Goal: Task Accomplishment & Management: Manage account settings

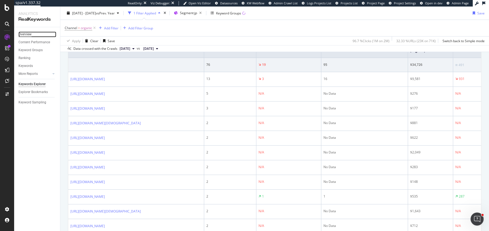
click at [29, 34] on div "Overview" at bounding box center [24, 35] width 13 height 6
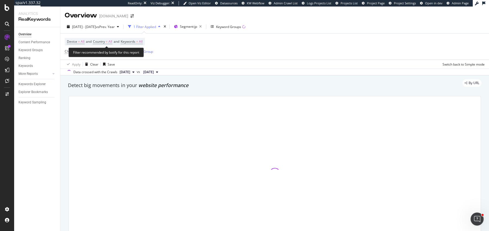
click at [94, 51] on div "Filter recommended by botify for this report" at bounding box center [106, 53] width 75 height 10
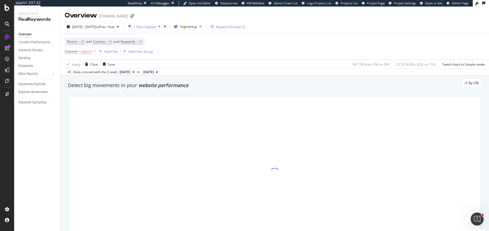
click at [96, 52] on icon at bounding box center [94, 51] width 5 height 5
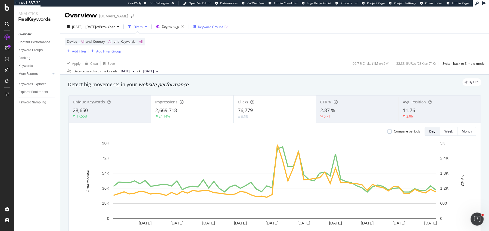
click at [213, 28] on div "Keyword Groups" at bounding box center [210, 26] width 25 height 5
click at [179, 27] on span "Segment: jp" at bounding box center [170, 26] width 17 height 5
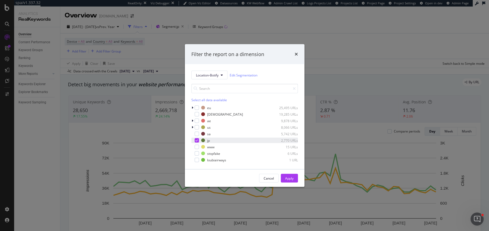
click at [198, 140] on div "modal" at bounding box center [197, 140] width 4 height 4
click at [193, 120] on icon "modal" at bounding box center [193, 120] width 2 height 3
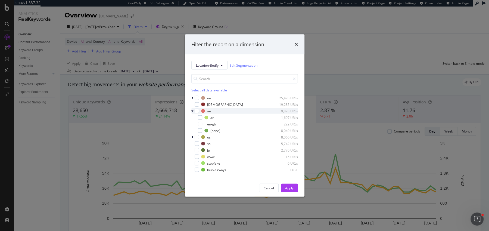
click at [193, 120] on div "ar 1,607 URLs" at bounding box center [244, 117] width 107 height 5
click at [193, 112] on icon "modal" at bounding box center [192, 110] width 2 height 3
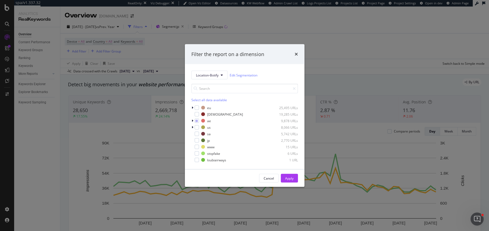
click at [198, 124] on div "eu 25,495 URLs christianlouboutin 19,285 URLs ae 9,878 URLs us 8,066 URLs sa 5,…" at bounding box center [244, 134] width 107 height 58
click at [198, 122] on div "modal" at bounding box center [197, 121] width 4 height 4
click at [192, 126] on icon "modal" at bounding box center [193, 127] width 2 height 3
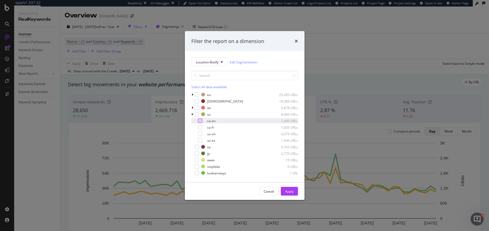
click at [200, 122] on div "modal" at bounding box center [200, 121] width 4 height 4
click at [200, 126] on div "modal" at bounding box center [200, 127] width 4 height 4
drag, startPoint x: 293, startPoint y: 189, endPoint x: 138, endPoint y: 33, distance: 219.4
click at [293, 189] on div "Apply" at bounding box center [289, 191] width 8 height 5
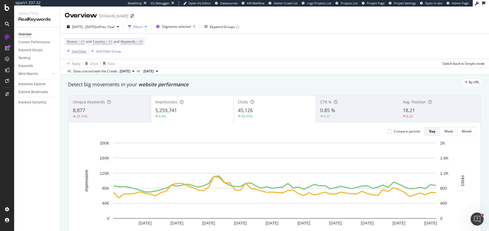
click at [76, 49] on div "Add Filter" at bounding box center [79, 51] width 14 height 5
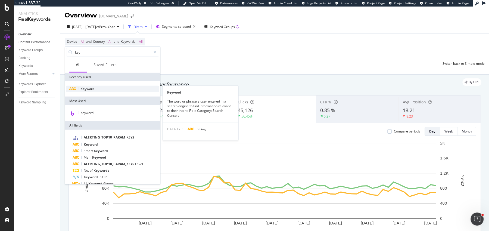
type input "key"
click at [87, 90] on span "Keyword" at bounding box center [87, 88] width 14 height 5
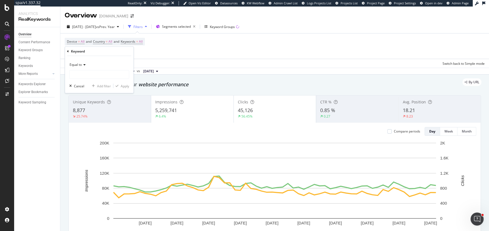
click at [80, 65] on span "Equal to" at bounding box center [76, 64] width 12 height 5
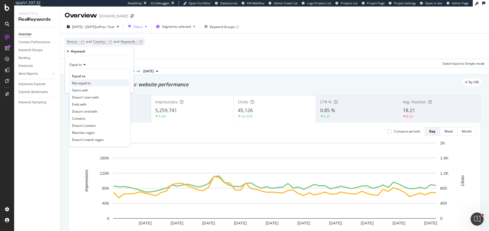
click at [90, 81] on span "Not equal to" at bounding box center [81, 82] width 18 height 5
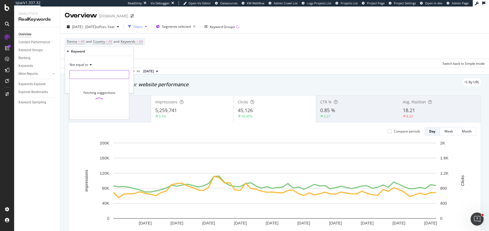
click at [90, 74] on input "text" at bounding box center [99, 74] width 59 height 9
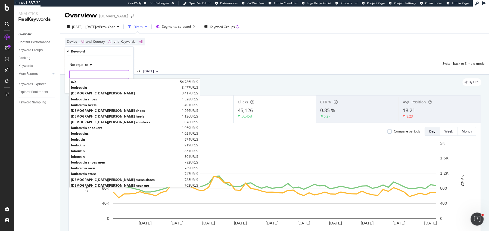
type input "b"
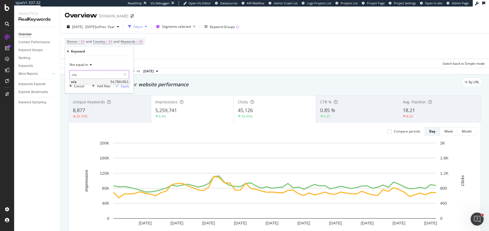
type input "n/a"
click at [95, 80] on span "n/a" at bounding box center [90, 81] width 38 height 5
click at [119, 85] on div "button" at bounding box center [116, 85] width 7 height 3
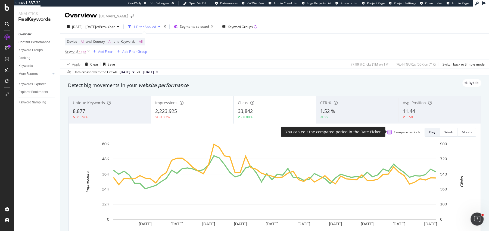
click at [391, 132] on div at bounding box center [390, 132] width 4 height 4
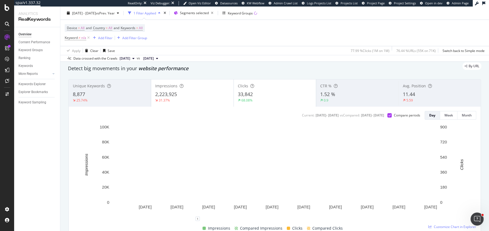
scroll to position [17, 0]
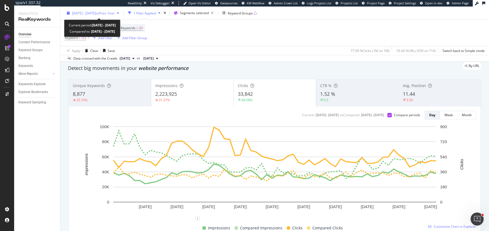
click at [96, 13] on span "[DATE] - [DATE]" at bounding box center [84, 13] width 24 height 5
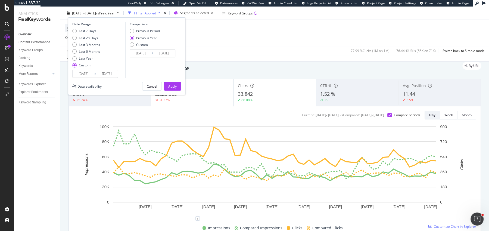
click at [81, 74] on input "2025/07/01" at bounding box center [84, 74] width 22 height 8
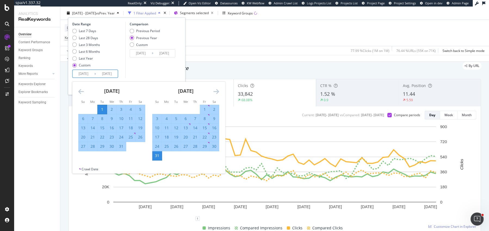
click at [78, 92] on div "July 2025 1 2 3 4 5 6 7 8 9 10 11 12 13 14 15 16 17 18 19 20 21 22 23 24 25 26 …" at bounding box center [112, 117] width 74 height 70
click at [78, 92] on icon "Move backward to switch to the previous month." at bounding box center [81, 91] width 6 height 7
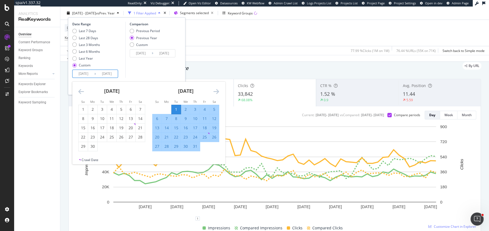
click at [78, 92] on icon "Move backward to switch to the previous month." at bounding box center [81, 91] width 6 height 7
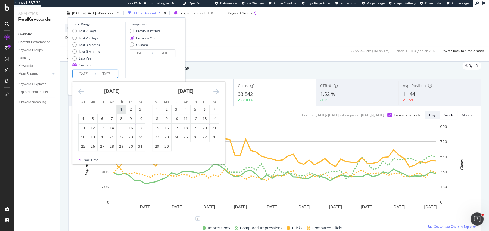
click at [123, 110] on div "1" at bounding box center [121, 109] width 9 height 5
type input "2025/05/01"
type input "2024/05/02"
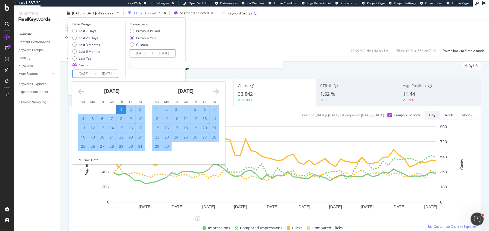
click at [169, 54] on input "2024/09/01" at bounding box center [164, 53] width 22 height 8
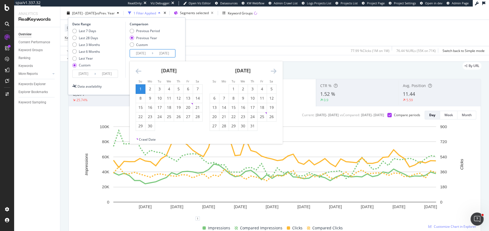
click at [179, 52] on div "Date Range Last 7 Days Last 28 Days Last 3 Months Last 6 Months Last Year Custo…" at bounding box center [126, 50] width 109 height 56
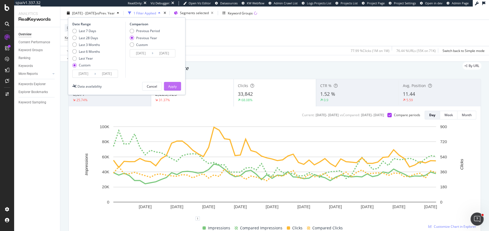
click at [176, 86] on div "Apply" at bounding box center [172, 86] width 8 height 5
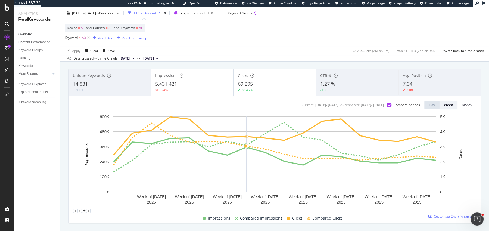
scroll to position [28, 0]
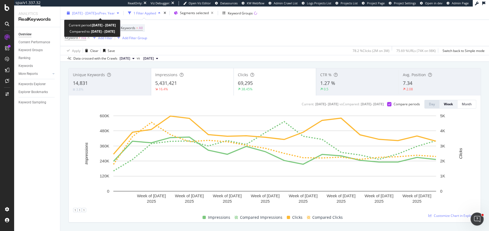
click at [96, 13] on span "2025 May. 1st - Aug. 31st" at bounding box center [84, 13] width 24 height 5
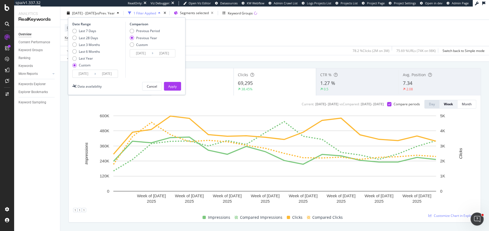
click at [83, 75] on input "2025/05/01" at bounding box center [84, 74] width 22 height 8
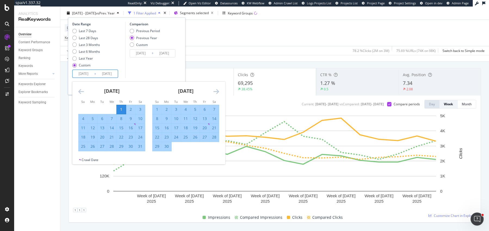
click at [216, 92] on icon "Move forward to switch to the next month." at bounding box center [216, 91] width 6 height 7
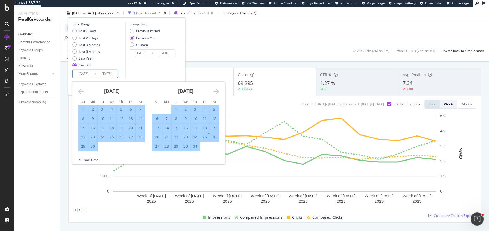
click at [173, 107] on div "1" at bounding box center [176, 109] width 9 height 5
type input "2025/07/01"
type input "2024/07/02"
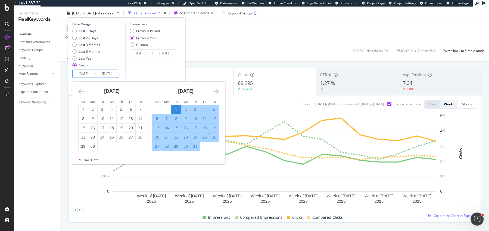
click at [167, 69] on div "Comparison Previous Period Previous Year Custom 2024/07/02 Navigate forward to …" at bounding box center [151, 50] width 52 height 56
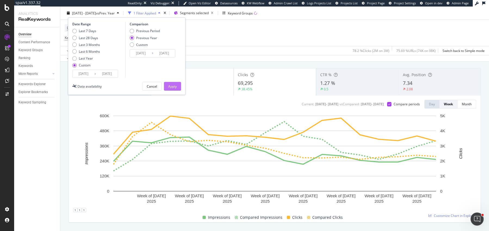
click at [174, 82] on div "Apply" at bounding box center [172, 86] width 8 height 8
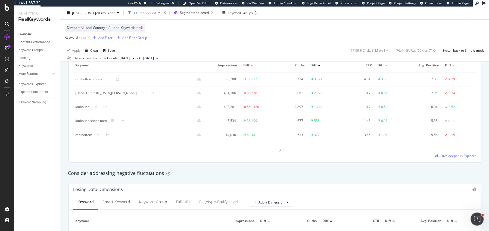
scroll to position [524, 0]
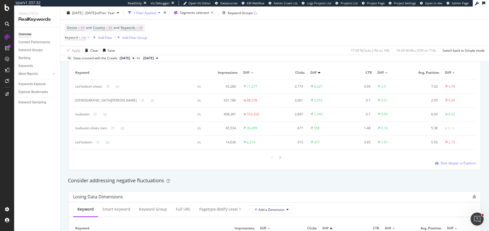
click at [334, 106] on td "2,072" at bounding box center [325, 101] width 34 height 14
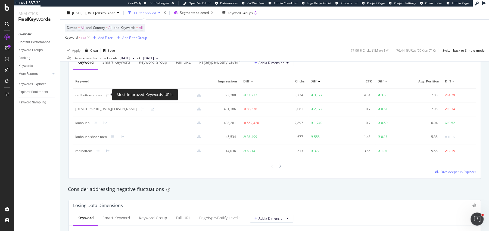
click at [107, 94] on icon at bounding box center [107, 95] width 3 height 3
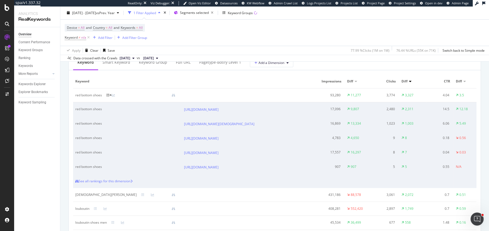
click at [108, 94] on icon at bounding box center [107, 95] width 3 height 3
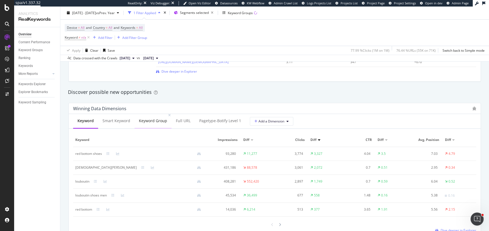
scroll to position [438, 0]
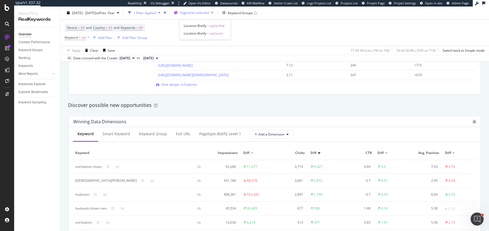
click at [196, 14] on span "Segments selected" at bounding box center [194, 13] width 29 height 5
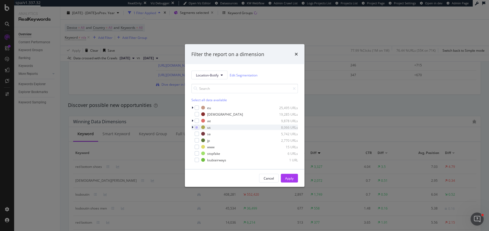
click at [193, 128] on icon "modal" at bounding box center [193, 127] width 2 height 3
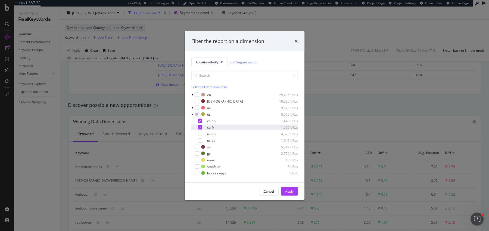
click at [200, 128] on icon "modal" at bounding box center [200, 127] width 2 height 3
drag, startPoint x: 287, startPoint y: 191, endPoint x: 270, endPoint y: 96, distance: 96.2
click at [287, 191] on div "Apply" at bounding box center [289, 191] width 8 height 5
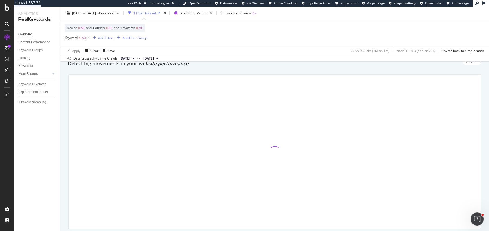
scroll to position [28, 0]
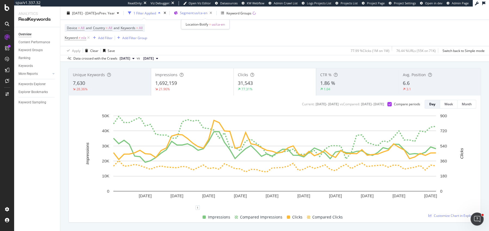
click at [206, 14] on span "Segment: us/ca-en" at bounding box center [193, 13] width 27 height 5
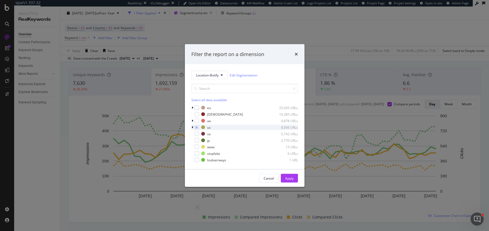
click at [194, 126] on div "modal" at bounding box center [192, 127] width 3 height 5
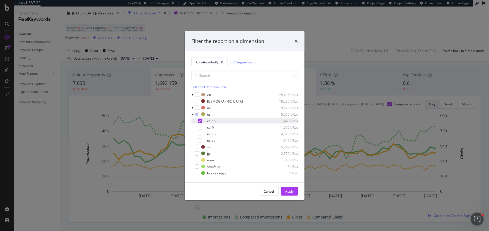
click at [200, 120] on icon "modal" at bounding box center [200, 120] width 2 height 3
click at [200, 126] on div "modal" at bounding box center [200, 127] width 4 height 4
click at [289, 191] on div "Apply" at bounding box center [289, 191] width 8 height 5
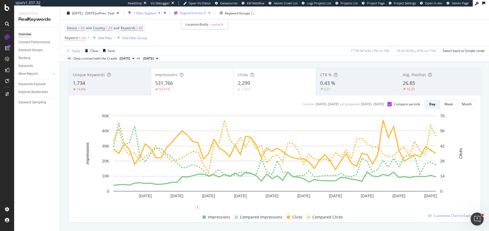
click at [195, 13] on span "Segment: us/ca-fr" at bounding box center [193, 13] width 26 height 5
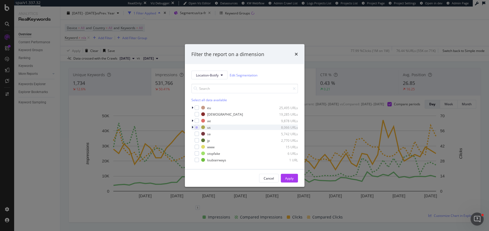
click at [192, 126] on icon "modal" at bounding box center [193, 127] width 2 height 3
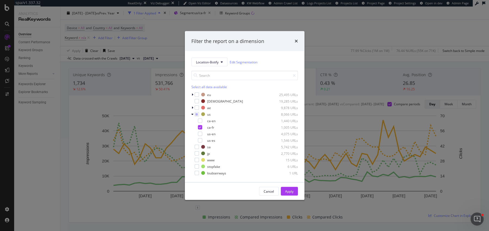
click at [200, 123] on div "ca-en 1,440 URLs ca-fr 1,005 URLs us-en 4,075 URLs us-es 1,546 URLs" at bounding box center [244, 130] width 107 height 25
click at [200, 121] on div "modal" at bounding box center [200, 121] width 4 height 4
click at [293, 195] on div "Apply" at bounding box center [289, 191] width 8 height 8
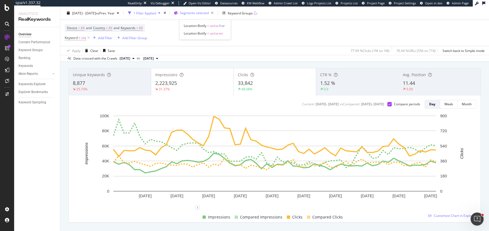
click at [210, 15] on div "Segments selected" at bounding box center [198, 13] width 36 height 8
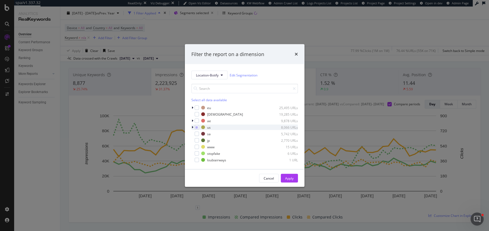
click at [193, 126] on icon "modal" at bounding box center [193, 127] width 2 height 3
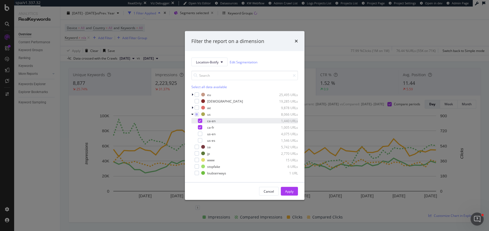
click at [201, 120] on icon "modal" at bounding box center [200, 120] width 2 height 3
click at [201, 126] on icon "modal" at bounding box center [200, 127] width 2 height 3
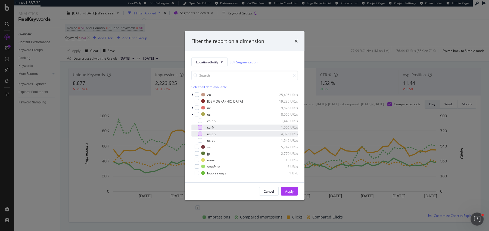
click at [200, 134] on div "modal" at bounding box center [200, 134] width 4 height 4
click at [284, 191] on button "Apply" at bounding box center [289, 191] width 17 height 9
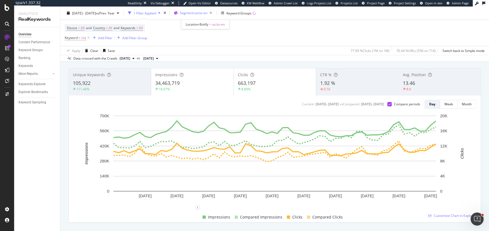
click at [196, 15] on span "Segment: us/us-en" at bounding box center [193, 13] width 27 height 5
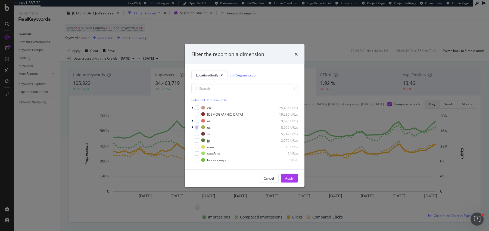
click at [191, 126] on div "Location-Botify Edit Segmentation Select all data available eu 25,495 URLs chri…" at bounding box center [245, 116] width 120 height 105
click at [192, 126] on icon "modal" at bounding box center [193, 127] width 2 height 3
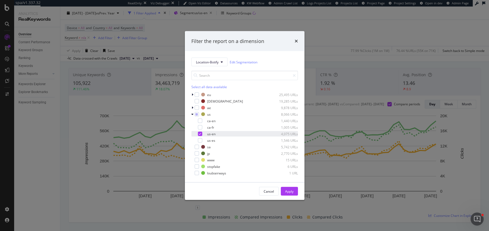
click at [197, 133] on div "modal" at bounding box center [196, 133] width 3 height 5
click at [199, 128] on div "modal" at bounding box center [200, 127] width 4 height 4
click at [199, 121] on div "modal" at bounding box center [200, 121] width 4 height 4
click at [296, 191] on button "Apply" at bounding box center [289, 191] width 17 height 9
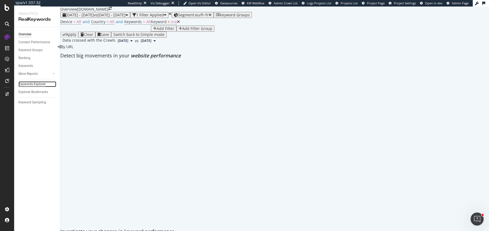
click at [36, 83] on div "Keywords Explorer" at bounding box center [31, 84] width 27 height 6
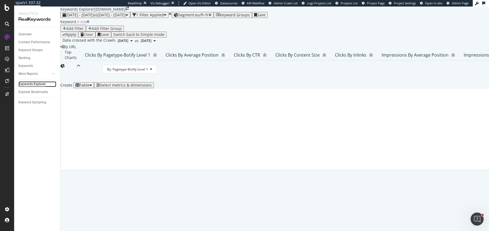
scroll to position [5, 0]
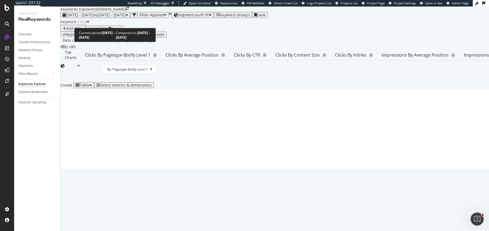
click at [112, 17] on div "2025 Jun. 1st - Jun. 28th vs 2024 Jun. 1st - Jun. 28th" at bounding box center [96, 15] width 66 height 4
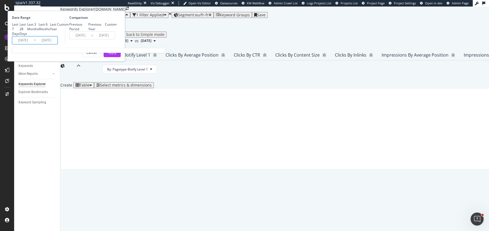
click at [34, 44] on input "2025/06/01" at bounding box center [23, 40] width 22 height 8
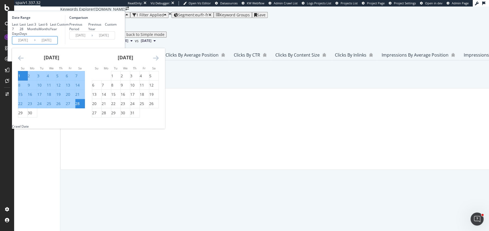
click at [159, 61] on icon "Move forward to switch to the next month." at bounding box center [156, 58] width 6 height 7
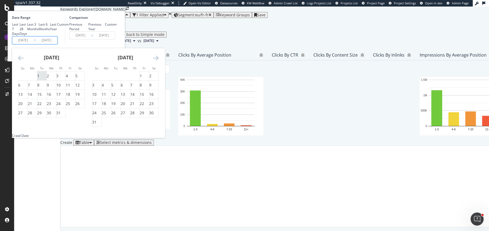
click at [39, 79] on div "1" at bounding box center [38, 75] width 2 height 5
type input "2025/07/01"
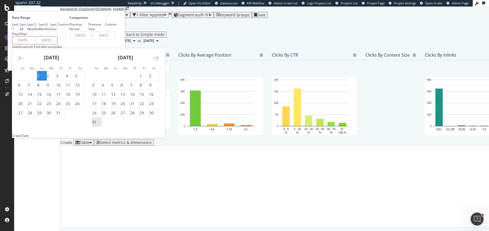
click at [97, 125] on div "31" at bounding box center [94, 121] width 4 height 5
type input "2025/08/31"
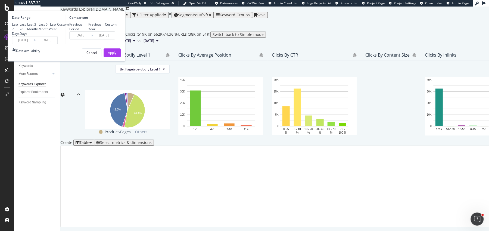
click at [105, 31] on div "Previous Year" at bounding box center [96, 26] width 17 height 9
type input "2024/07/02"
type input "2024/09/01"
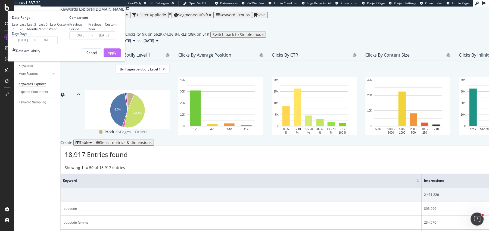
click at [116, 57] on div "Apply" at bounding box center [112, 53] width 8 height 8
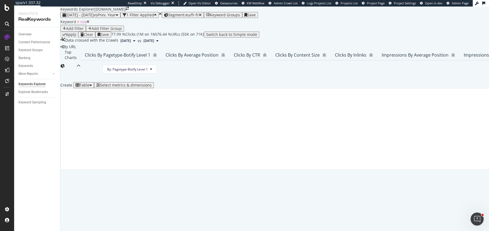
scroll to position [83, 0]
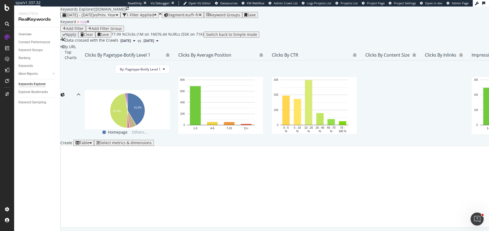
click at [152, 141] on div "Select metrics & dimensions" at bounding box center [126, 143] width 52 height 4
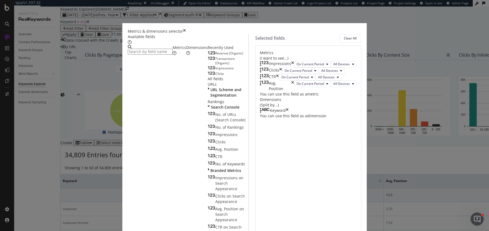
click at [279, 80] on icon "times" at bounding box center [277, 77] width 3 height 7
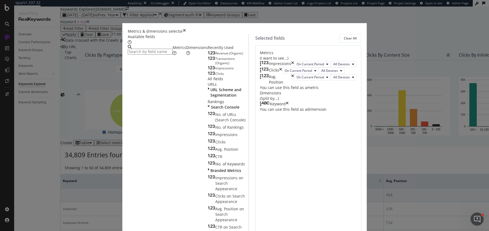
click at [294, 85] on icon "times" at bounding box center [292, 79] width 3 height 11
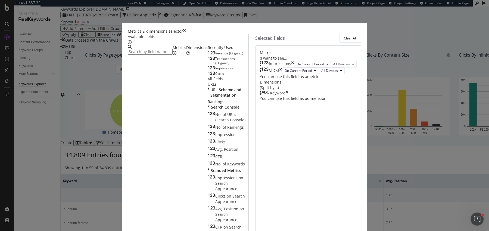
click at [282, 74] on icon "times" at bounding box center [280, 70] width 3 height 7
click at [215, 70] on span "Impressions" at bounding box center [224, 68] width 18 height 5
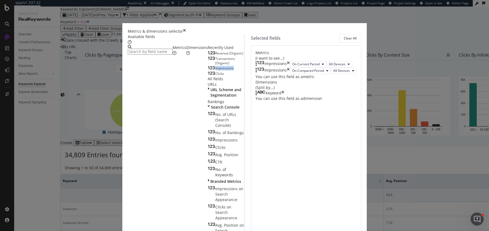
click at [215, 70] on span "Impressions" at bounding box center [224, 68] width 18 height 5
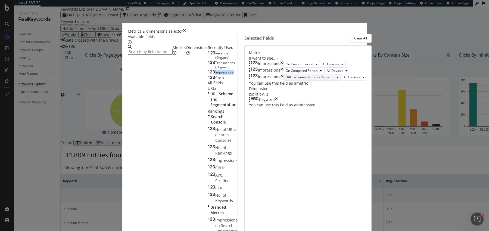
click at [286, 79] on span "Diff. between Periods - Percentage" at bounding box center [310, 77] width 49 height 5
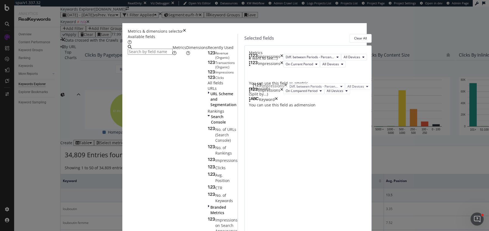
drag, startPoint x: 265, startPoint y: 104, endPoint x: 262, endPoint y: 86, distance: 17.6
click at [262, 86] on body "spa/v1.337.32 ReadOnly: Viz Debugger: Open Viz Editor Datasources KW Webflow Ad…" at bounding box center [244, 115] width 489 height 231
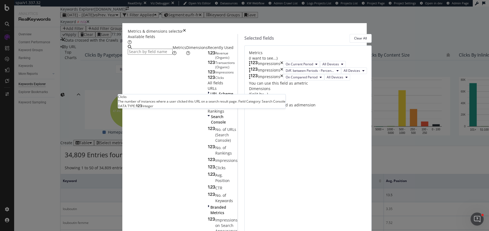
click at [208, 80] on div "Clicks" at bounding box center [216, 78] width 16 height 4
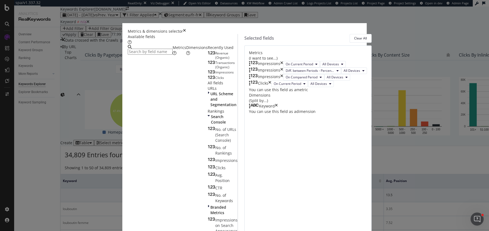
click at [208, 80] on div "Clicks" at bounding box center [216, 78] width 16 height 4
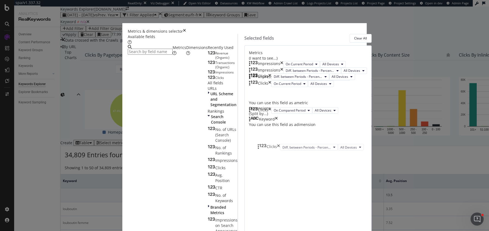
drag, startPoint x: 260, startPoint y: 167, endPoint x: 263, endPoint y: 150, distance: 17.6
click at [263, 150] on body "spa/v1.337.32 ReadOnly: Viz Debugger: Open Viz Editor Datasources KW Webflow Ad…" at bounding box center [244, 115] width 489 height 231
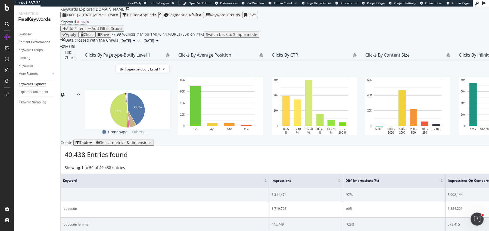
scroll to position [167, 0]
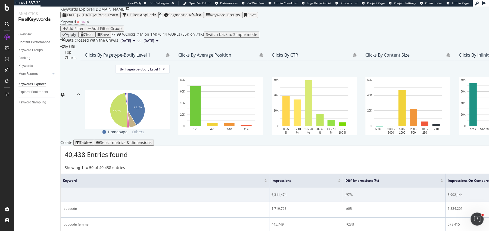
click at [84, 27] on div "Add Filter" at bounding box center [75, 28] width 18 height 4
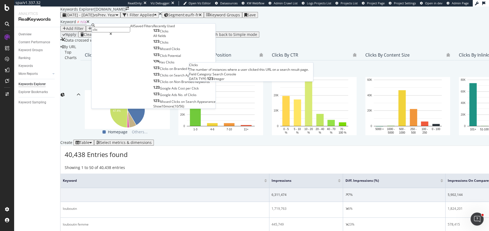
type input "clic"
click at [153, 33] on div "Clicks" at bounding box center [160, 31] width 15 height 4
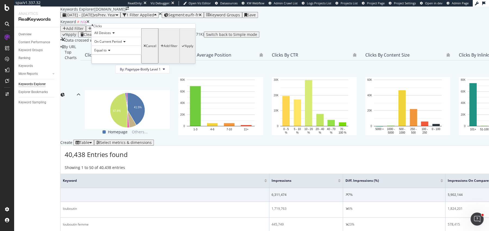
click at [112, 44] on span "On Current Period" at bounding box center [107, 41] width 27 height 5
click at [122, 67] on span "Diff. Between Period - Percentage" at bounding box center [109, 62] width 33 height 9
click at [110, 52] on icon at bounding box center [109, 50] width 4 height 3
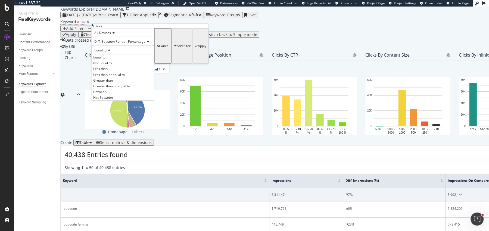
click at [116, 72] on div "Less than" at bounding box center [123, 69] width 62 height 6
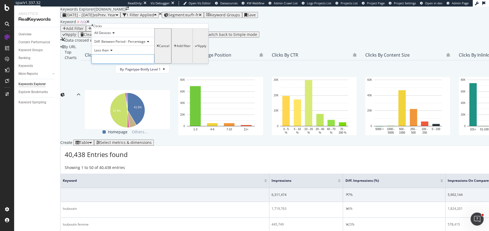
click at [116, 64] on input "number" at bounding box center [123, 58] width 63 height 9
type input "0"
click at [198, 48] on div "Apply" at bounding box center [202, 46] width 8 height 4
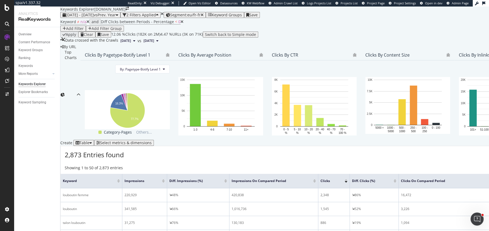
scroll to position [172, 0]
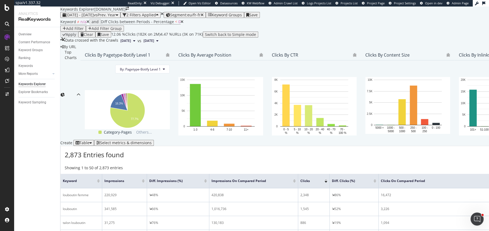
drag, startPoint x: 129, startPoint y: 80, endPoint x: 109, endPoint y: 82, distance: 20.2
click at [103, 174] on span at bounding box center [101, 181] width 3 height 14
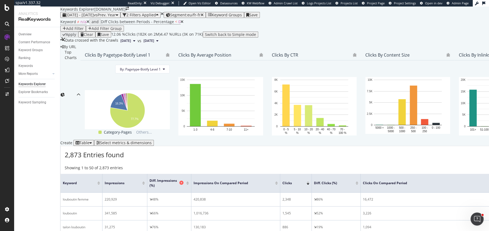
click at [189, 174] on th "Diff. Impressions (%)" at bounding box center [169, 183] width 44 height 19
drag, startPoint x: 286, startPoint y: 83, endPoint x: 259, endPoint y: 87, distance: 26.9
click at [254, 174] on span at bounding box center [252, 183] width 3 height 18
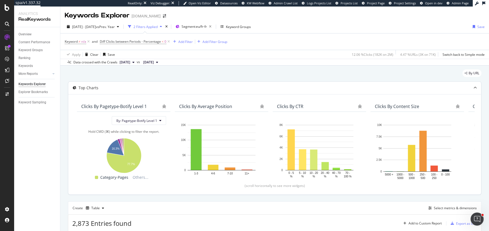
click at [91, 173] on rect "A chart." at bounding box center [123, 154] width 85 height 39
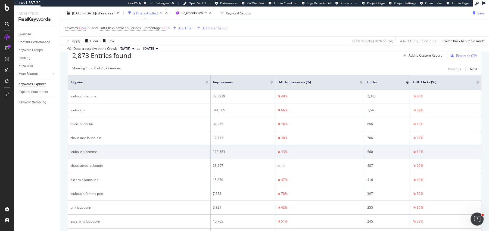
scroll to position [158, 0]
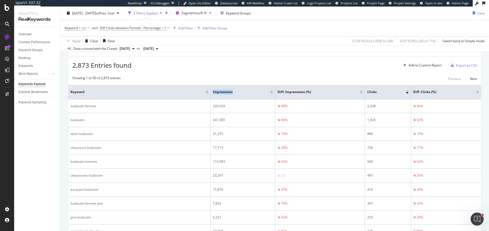
drag, startPoint x: 170, startPoint y: 97, endPoint x: 120, endPoint y: 97, distance: 50.6
click at [120, 97] on tr "Keyword Impressions Diff. Impressions (%) Clicks Diff. Clicks (%)" at bounding box center [274, 92] width 413 height 14
drag, startPoint x: 170, startPoint y: 95, endPoint x: 111, endPoint y: 98, distance: 59.6
click at [111, 98] on th "Keyword" at bounding box center [139, 92] width 143 height 14
drag, startPoint x: 170, startPoint y: 94, endPoint x: 135, endPoint y: 94, distance: 34.3
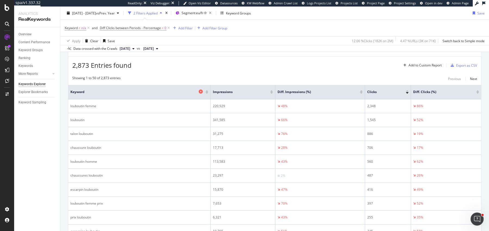
click at [135, 94] on th "Keyword" at bounding box center [139, 92] width 143 height 14
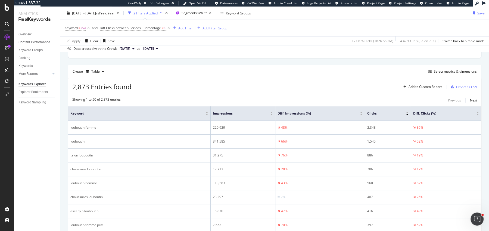
scroll to position [119, 0]
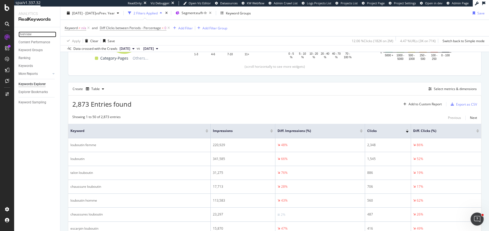
drag, startPoint x: 30, startPoint y: 35, endPoint x: 25, endPoint y: 82, distance: 47.3
click at [30, 35] on div "Overview" at bounding box center [24, 35] width 13 height 6
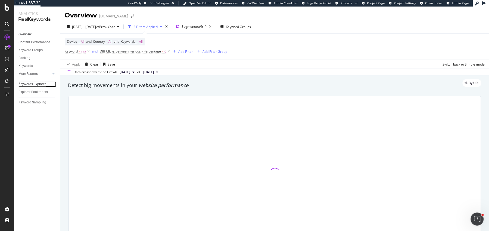
click at [25, 83] on div "Keywords Explorer" at bounding box center [31, 84] width 27 height 6
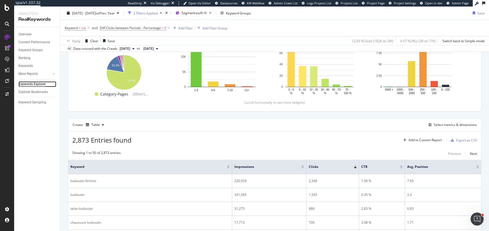
scroll to position [118, 0]
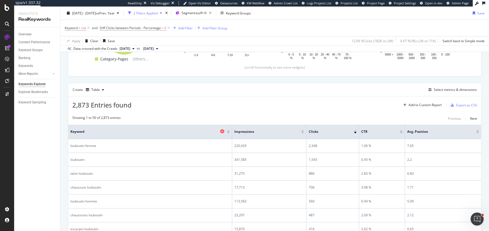
drag, startPoint x: 187, startPoint y: 129, endPoint x: 145, endPoint y: 132, distance: 42.5
click at [145, 132] on th "Keyword" at bounding box center [150, 132] width 164 height 14
click at [447, 93] on div "Create Table Select metrics & dimensions" at bounding box center [275, 89] width 414 height 13
click at [448, 89] on div "Select metrics & dimensions" at bounding box center [455, 89] width 43 height 5
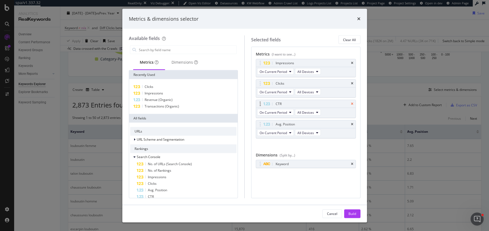
click at [353, 103] on icon "times" at bounding box center [352, 103] width 2 height 3
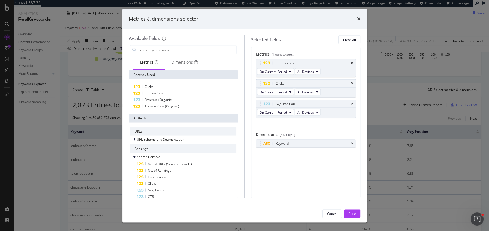
click at [353, 103] on icon "times" at bounding box center [352, 103] width 2 height 3
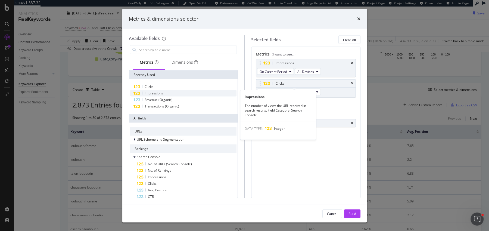
click at [165, 92] on div "Impressions" at bounding box center [183, 93] width 107 height 7
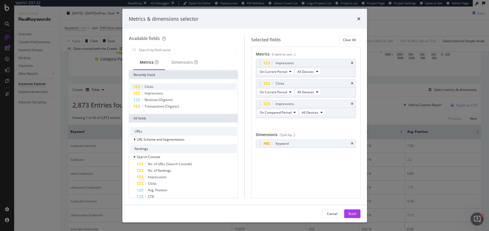
click at [163, 87] on div "Clicks" at bounding box center [183, 86] width 107 height 7
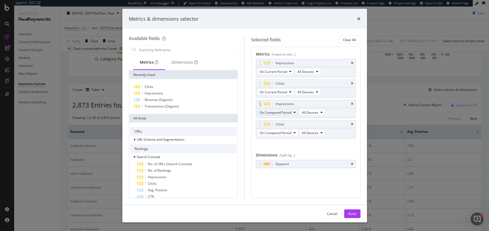
click at [287, 111] on span "On Compared Period" at bounding box center [276, 112] width 32 height 5
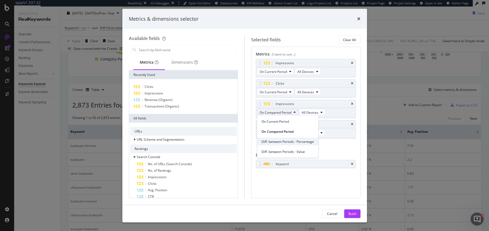
click at [284, 140] on span "Diff. between Periods - Percentage" at bounding box center [288, 141] width 52 height 5
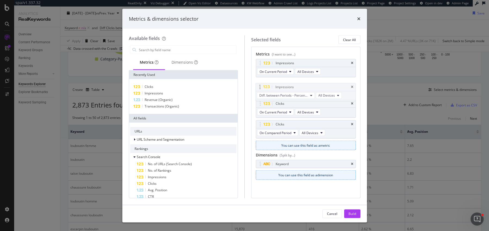
drag, startPoint x: 260, startPoint y: 104, endPoint x: 260, endPoint y: 83, distance: 21.2
click at [260, 83] on body "spa/v1.337.32 ReadOnly: Viz Debugger: Open Viz Editor Datasources KW Webflow Ad…" at bounding box center [244, 115] width 489 height 231
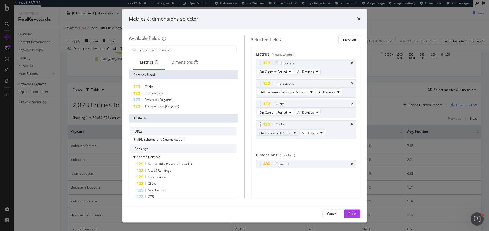
click at [274, 132] on span "On Compared Period" at bounding box center [276, 132] width 32 height 5
click at [280, 163] on span "Diff. between Periods - Percentage" at bounding box center [288, 161] width 52 height 5
click at [358, 216] on button "Build" at bounding box center [352, 213] width 16 height 9
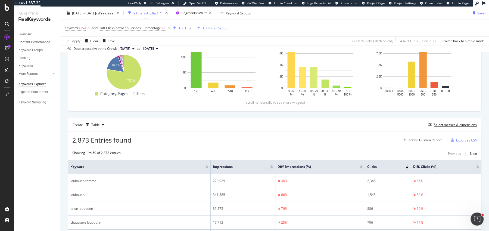
scroll to position [138, 0]
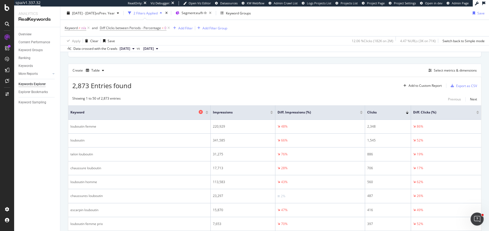
drag, startPoint x: 169, startPoint y: 112, endPoint x: 114, endPoint y: 113, distance: 55.5
click at [114, 113] on th "Keyword" at bounding box center [139, 112] width 143 height 14
click at [211, 113] on th "Impressions" at bounding box center [243, 112] width 65 height 14
drag, startPoint x: 170, startPoint y: 113, endPoint x: 115, endPoint y: 113, distance: 55.2
click at [115, 113] on th "Keyword" at bounding box center [139, 112] width 143 height 14
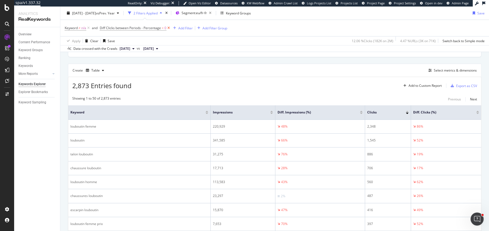
click at [167, 28] on icon at bounding box center [168, 27] width 5 height 5
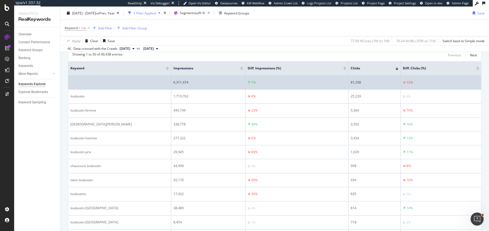
scroll to position [157, 0]
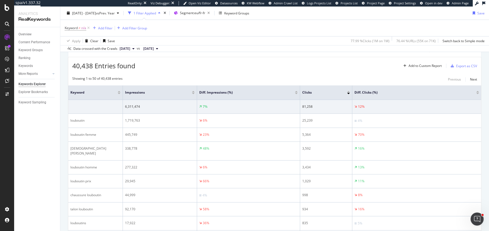
drag, startPoint x: 171, startPoint y: 92, endPoint x: 118, endPoint y: 97, distance: 52.4
click at [118, 97] on th "Keyword" at bounding box center [95, 92] width 55 height 14
click at [101, 26] on div "Add Filter" at bounding box center [105, 28] width 14 height 5
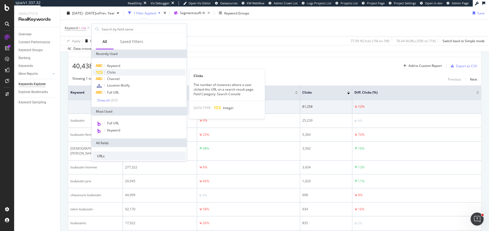
click at [123, 71] on div "Clicks" at bounding box center [139, 72] width 93 height 7
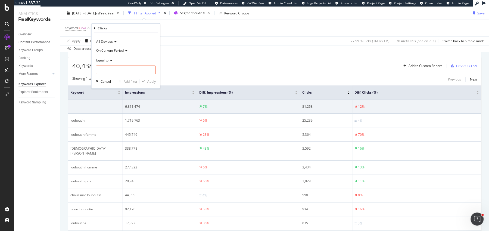
click at [117, 50] on span "On Current Period" at bounding box center [109, 50] width 27 height 5
click at [119, 73] on span "Diff. Between Period - Percentage" at bounding box center [124, 75] width 51 height 5
click at [110, 62] on div "Equal to" at bounding box center [126, 60] width 60 height 9
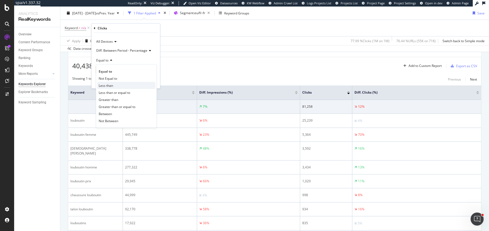
click at [110, 87] on div "Less than" at bounding box center [126, 85] width 58 height 7
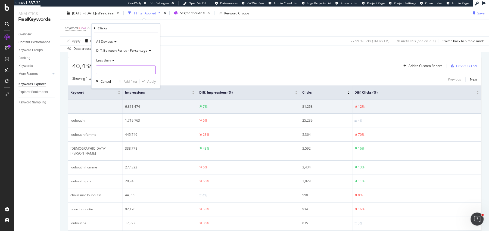
click at [116, 71] on input "number" at bounding box center [126, 70] width 60 height 9
type input "0"
click at [151, 82] on div "Apply" at bounding box center [151, 81] width 8 height 5
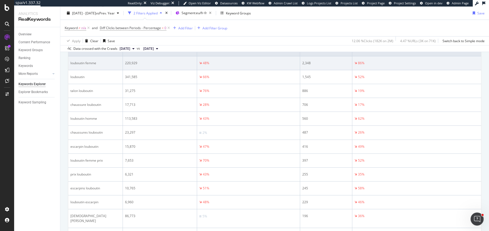
scroll to position [181, 0]
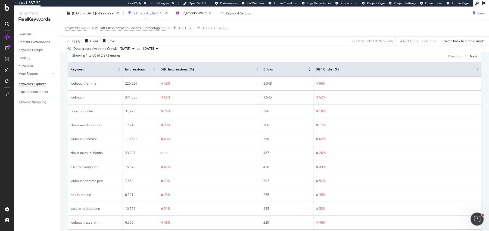
drag, startPoint x: 196, startPoint y: 69, endPoint x: 157, endPoint y: 70, distance: 38.9
click at [157, 70] on span at bounding box center [157, 69] width 3 height 14
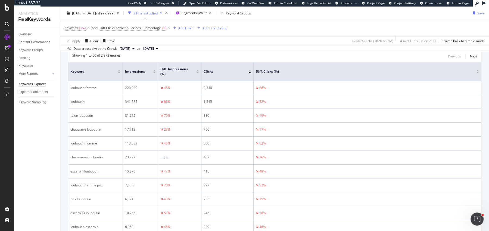
click at [198, 74] on th "Diff. Impressions (%)" at bounding box center [179, 71] width 43 height 19
drag, startPoint x: 253, startPoint y: 74, endPoint x: 228, endPoint y: 75, distance: 25.0
click at [228, 75] on span at bounding box center [228, 71] width 3 height 18
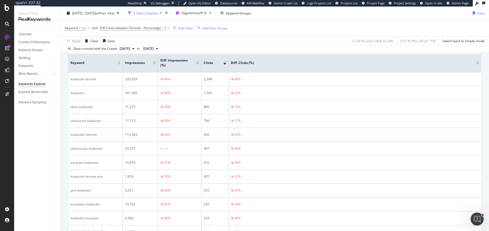
scroll to position [189, 0]
click at [125, 30] on span "Diff Clicks between Periods - Percentage < 0" at bounding box center [133, 28] width 67 height 5
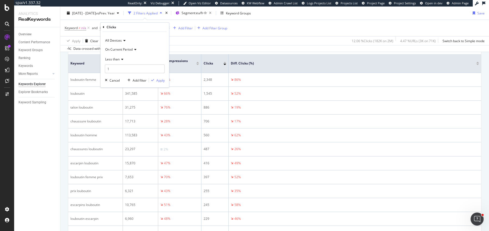
click at [125, 49] on span "On Current Period" at bounding box center [118, 49] width 27 height 5
click at [123, 74] on span "Diff. Between Period - Percentage" at bounding box center [133, 74] width 51 height 5
click at [116, 61] on div "Less than" at bounding box center [135, 59] width 60 height 9
click at [120, 95] on div "Greater than" at bounding box center [135, 98] width 58 height 7
click at [119, 72] on input "1" at bounding box center [135, 68] width 60 height 9
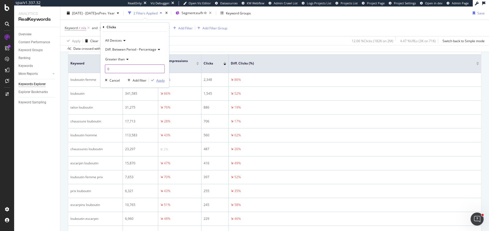
type input "0"
click at [158, 80] on div "Apply" at bounding box center [160, 80] width 8 height 5
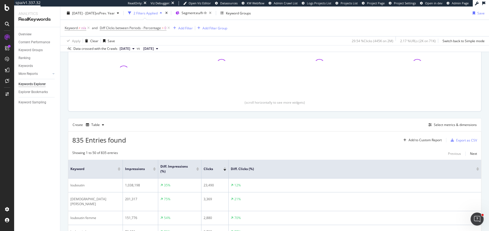
scroll to position [189, 0]
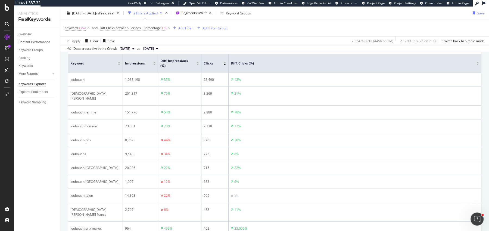
click at [125, 29] on span "Diff Clicks between Periods - Percentage" at bounding box center [130, 28] width 61 height 5
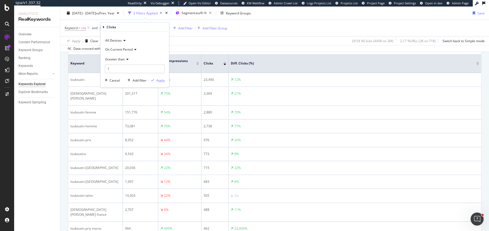
click at [276, 38] on div "Apply Clear Save 29.54 % Clicks ( 445K on 2M ) 2.17 % URLs ( 2K on 71K ) Switch…" at bounding box center [274, 40] width 429 height 9
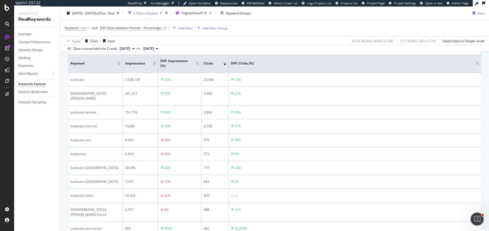
click at [131, 30] on span "Diff Clicks between Periods - Percentage" at bounding box center [130, 28] width 61 height 5
click at [245, 37] on div "Apply Clear Save 29.54 % Clicks ( 445K on 2M ) 2.17 % URLs ( 2K on 71K ) Switch…" at bounding box center [274, 40] width 429 height 9
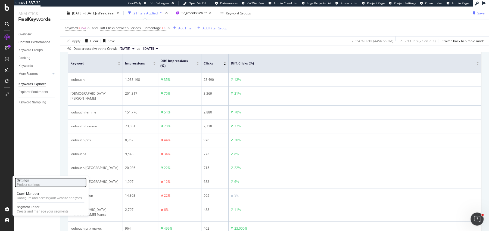
click at [30, 182] on div "Settings" at bounding box center [28, 180] width 23 height 4
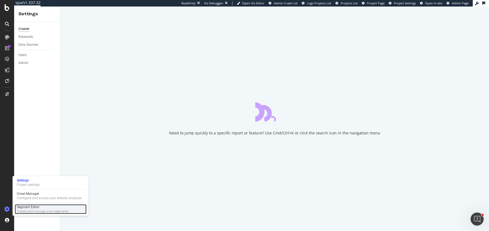
click at [24, 207] on div "Segment Editor" at bounding box center [43, 207] width 52 height 4
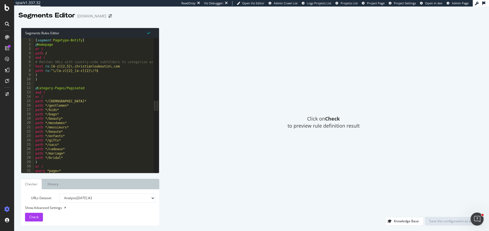
type textarea "path */gentlemen*"
click at [35, 107] on div "[ segment : Pagetype-Botify ] @ Homepage or ( path / and ( # Matches URLs with …" at bounding box center [140, 110] width 212 height 144
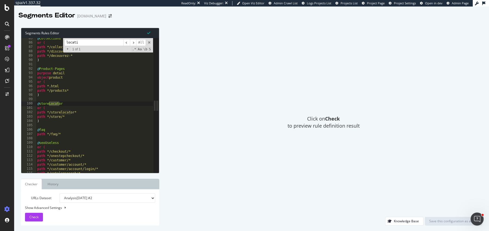
scroll to position [208, 0]
type input "location"
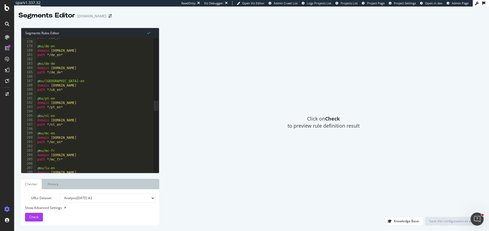
scroll to position [338, 0]
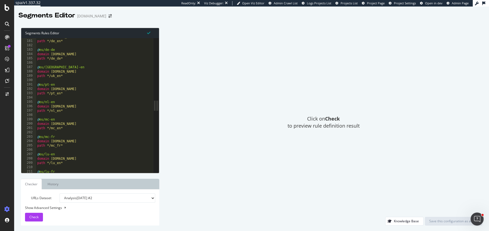
click at [66, 111] on div "domain [DOMAIN_NAME] path */de_en* @ eu/de-de domain [DOMAIN_NAME] path */de_de…" at bounding box center [142, 107] width 212 height 144
type textarea "path */nl_en*"
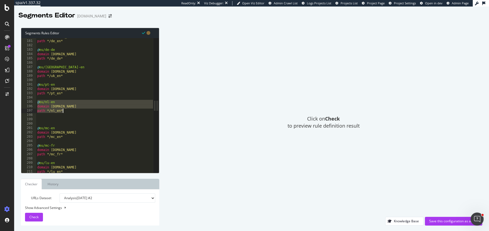
drag, startPoint x: 38, startPoint y: 102, endPoint x: 66, endPoint y: 109, distance: 28.6
click at [66, 109] on div "domain [DOMAIN_NAME] path */de_en* @ eu/de-de domain [DOMAIN_NAME] path */de_de…" at bounding box center [142, 107] width 212 height 144
type textarea "domain [DOMAIN_NAME] path */nl_en*"
click at [45, 117] on div "domain [DOMAIN_NAME] path */de_en* @ eu/de-de domain [DOMAIN_NAME] path */de_de…" at bounding box center [142, 107] width 212 height 144
paste textarea "path */nl_en*"
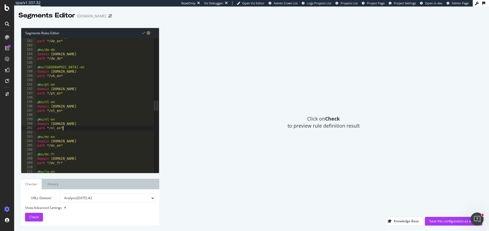
click at [54, 120] on div "domain [DOMAIN_NAME] path */de_en* @ eu/de-de domain [DOMAIN_NAME] path */de_de…" at bounding box center [142, 107] width 212 height 144
click at [60, 127] on div "domain [DOMAIN_NAME] path */de_en* @ eu/de-de domain [DOMAIN_NAME] path */de_de…" at bounding box center [142, 107] width 212 height 144
type textarea "path */nl_nl*"
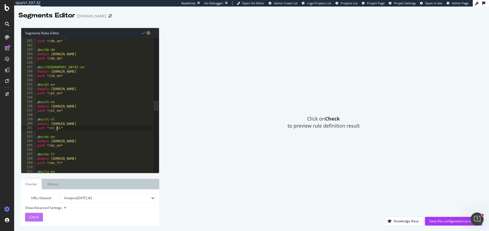
click at [37, 214] on div "Check" at bounding box center [33, 217] width 9 height 8
click at [451, 218] on div "Save this configuration as active" at bounding box center [453, 221] width 49 height 8
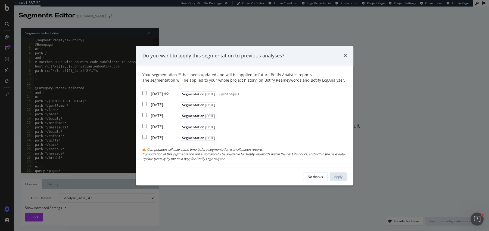
click at [146, 93] on div "[DATE] #2 Segmentation [DATE] Last Analysis" at bounding box center [191, 93] width 96 height 7
checkbox input "true"
click at [340, 178] on div "Apply" at bounding box center [338, 176] width 8 height 5
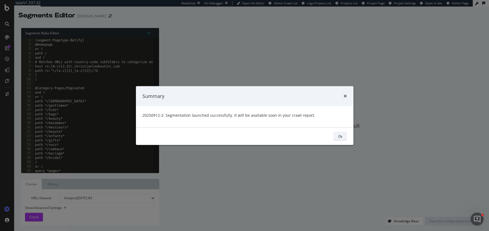
click at [344, 138] on button "Ok" at bounding box center [340, 136] width 13 height 9
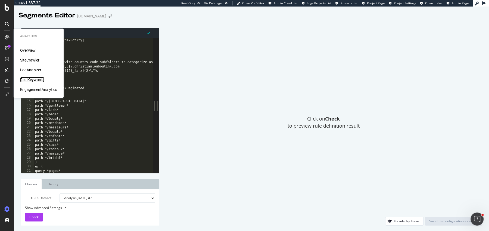
click at [26, 80] on div "RealKeywords" at bounding box center [32, 79] width 24 height 5
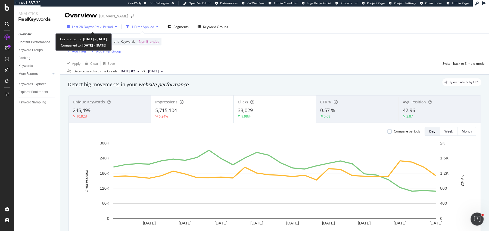
click at [99, 28] on span "vs Prev. Period" at bounding box center [101, 26] width 21 height 5
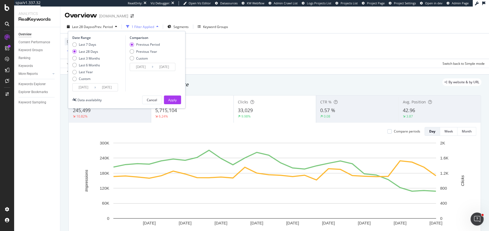
click at [78, 89] on input "[DATE]" at bounding box center [84, 87] width 22 height 8
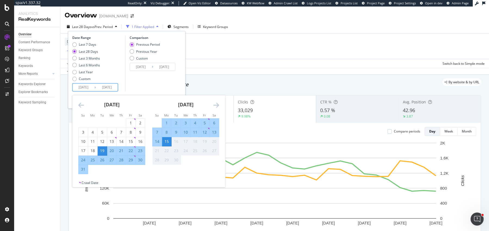
click at [79, 106] on icon "Move backward to switch to the previous month." at bounding box center [81, 105] width 6 height 7
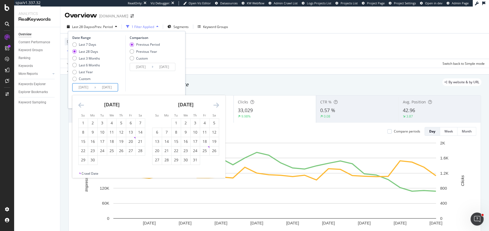
click at [79, 106] on icon "Move backward to switch to the previous month." at bounding box center [81, 105] width 6 height 7
click at [138, 120] on div "1" at bounding box center [140, 122] width 9 height 5
type input "[DATE]"
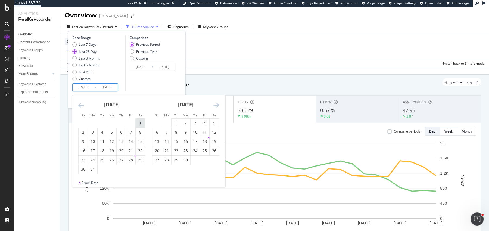
type input "[DATE]"
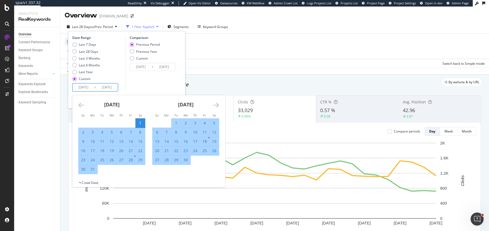
click at [148, 83] on div "Comparison Previous Period Previous Year Custom [DATE] Navigate forward to inte…" at bounding box center [151, 63] width 52 height 56
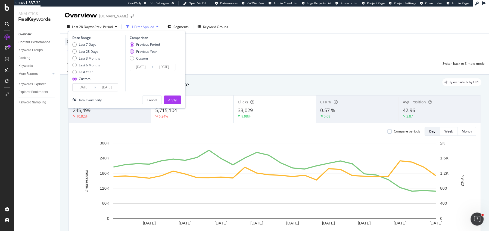
click at [147, 52] on div "Previous Year" at bounding box center [146, 51] width 21 height 5
type input "[DATE]"
click at [171, 98] on div "Apply" at bounding box center [172, 100] width 8 height 5
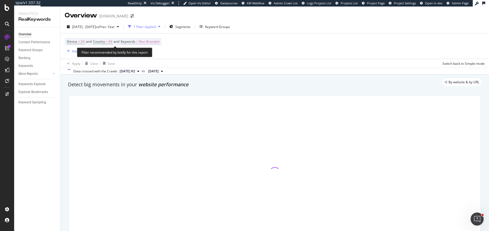
click at [150, 39] on span "Non-Branded" at bounding box center [149, 42] width 20 height 8
click at [155, 54] on icon "button" at bounding box center [154, 54] width 2 height 3
click at [145, 97] on div at bounding box center [275, 172] width 412 height 154
click at [152, 45] on span "Non-Branded" at bounding box center [149, 42] width 20 height 8
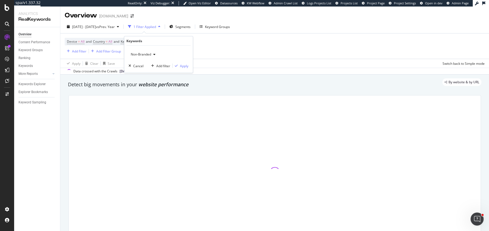
click at [141, 54] on span "Non-Branded" at bounding box center [140, 54] width 23 height 5
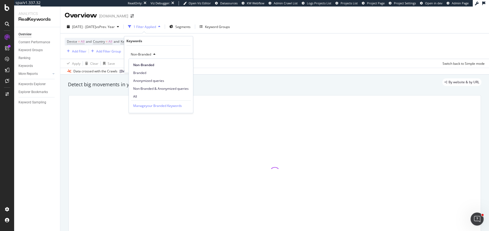
click at [141, 95] on span "All" at bounding box center [160, 96] width 55 height 5
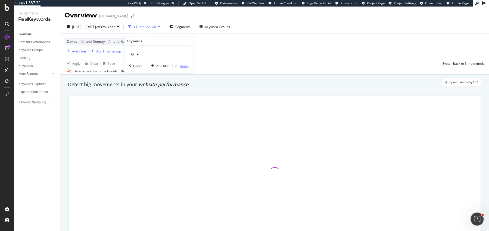
drag, startPoint x: 183, startPoint y: 64, endPoint x: 65, endPoint y: 62, distance: 118.1
click at [183, 64] on div "Apply" at bounding box center [184, 65] width 8 height 5
click at [71, 51] on div "button" at bounding box center [68, 50] width 7 height 3
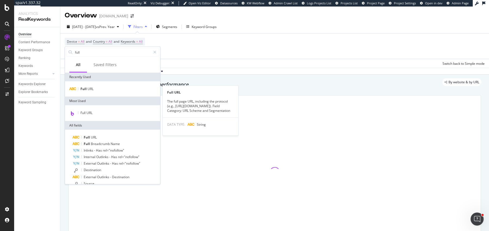
type input "full"
click at [92, 85] on div "Full URL Full URL The full page URL, including the protocol (e.g., [URL][DOMAIN…" at bounding box center [112, 88] width 95 height 15
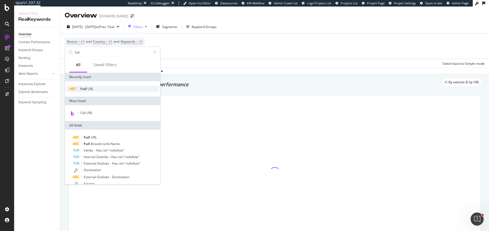
click at [92, 86] on div "Full URL" at bounding box center [112, 89] width 93 height 7
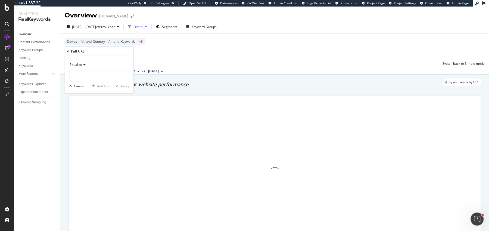
click at [89, 64] on div "Equal to" at bounding box center [99, 64] width 60 height 9
click at [85, 61] on div "Equal to" at bounding box center [99, 64] width 60 height 9
click at [84, 117] on span "Contains" at bounding box center [78, 118] width 13 height 5
click at [85, 74] on input "text" at bounding box center [99, 74] width 59 height 9
type input "es_es"
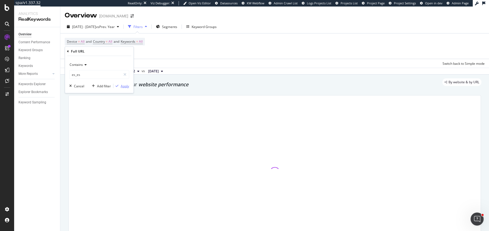
click at [127, 86] on div "Apply" at bounding box center [125, 85] width 8 height 5
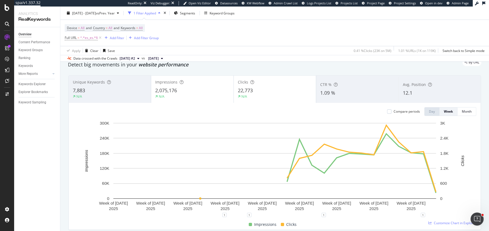
scroll to position [29, 0]
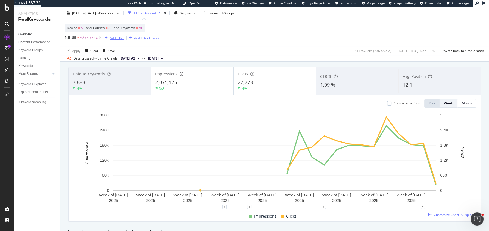
click at [118, 36] on div "Add Filter" at bounding box center [117, 37] width 14 height 5
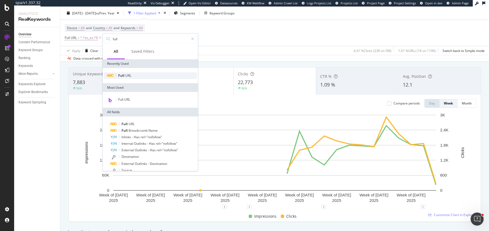
click at [131, 76] on span "URL" at bounding box center [128, 75] width 6 height 5
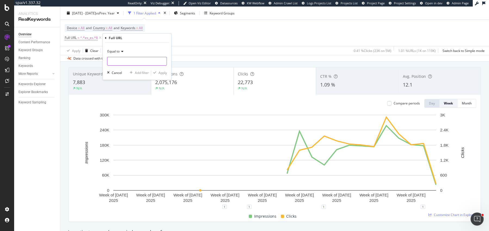
click at [122, 57] on input "text" at bounding box center [136, 61] width 59 height 9
click at [122, 53] on div "Equal to" at bounding box center [137, 51] width 60 height 9
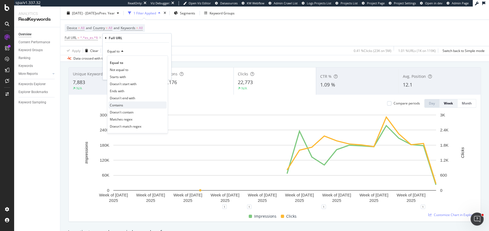
click at [120, 106] on span "Contains" at bounding box center [116, 105] width 13 height 5
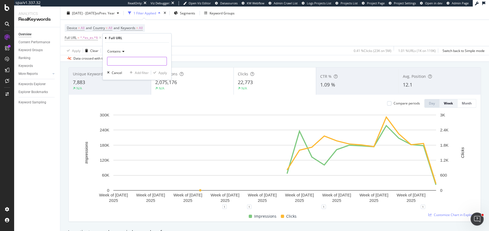
click at [126, 60] on input "text" at bounding box center [136, 61] width 59 height 9
type input "es_en"
click at [160, 73] on div "Apply" at bounding box center [163, 72] width 8 height 5
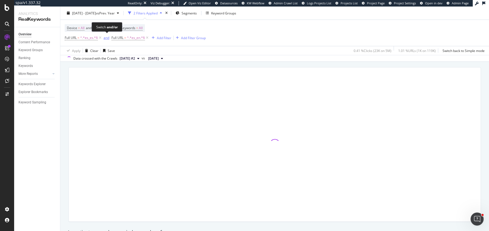
click at [105, 37] on div "and" at bounding box center [107, 37] width 6 height 5
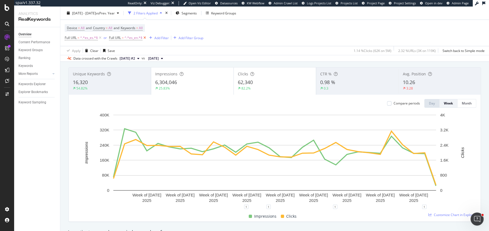
click at [146, 37] on icon at bounding box center [145, 37] width 5 height 5
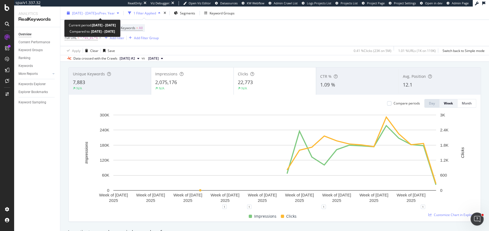
click at [115, 13] on span "vs Prev. Year" at bounding box center [105, 13] width 19 height 5
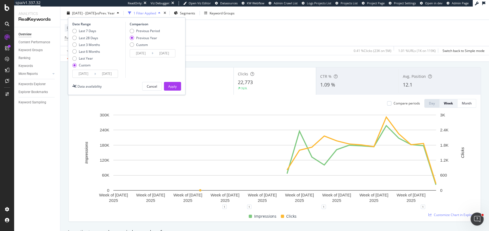
click at [81, 74] on input "[DATE]" at bounding box center [84, 74] width 22 height 8
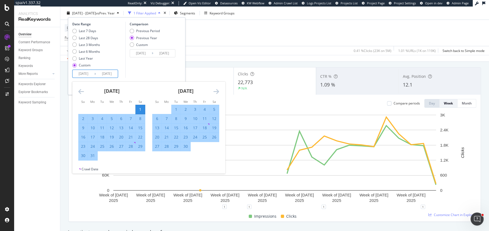
click at [220, 92] on div "[DATE] 1 2 3 4 5 6 7 8 9 10 11 12 13 14 15 16 17 18 19 20 21 22 23 24 25 26 27 …" at bounding box center [186, 117] width 74 height 70
click at [216, 91] on icon "Move forward to switch to the next month." at bounding box center [216, 91] width 6 height 7
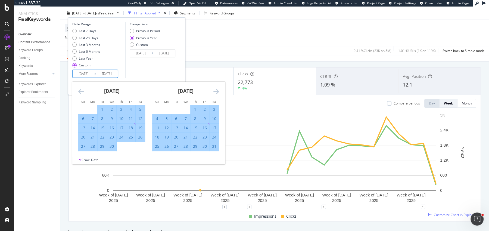
click at [216, 91] on icon "Move forward to switch to the next month." at bounding box center [216, 91] width 6 height 7
click at [131, 127] on div "20" at bounding box center [130, 127] width 9 height 5
type input "[DATE]"
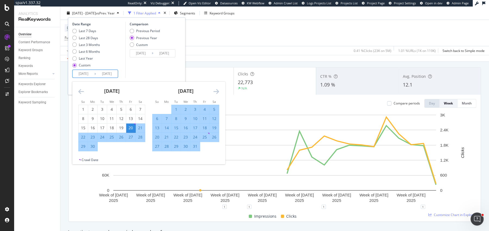
click at [150, 75] on div "Comparison Previous Period Previous Year Custom [DATE] Navigate forward to inte…" at bounding box center [151, 50] width 52 height 56
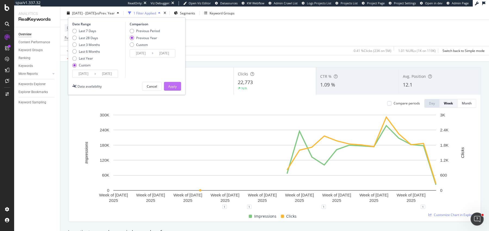
click at [171, 85] on div "Apply" at bounding box center [172, 86] width 8 height 5
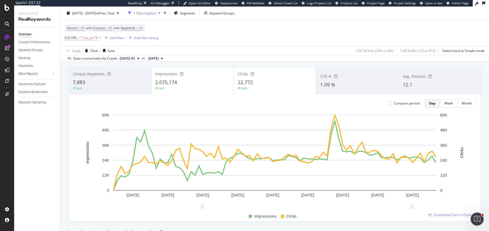
click at [66, 38] on span "Full URL" at bounding box center [71, 37] width 12 height 5
click at [92, 61] on input "es_es" at bounding box center [95, 60] width 51 height 9
type input "es_en"
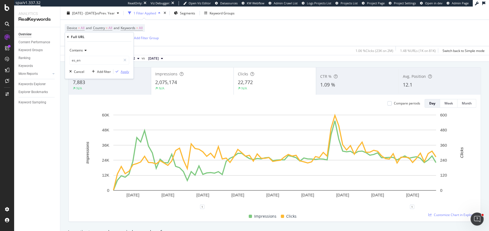
click at [127, 71] on div "Apply" at bounding box center [125, 71] width 8 height 5
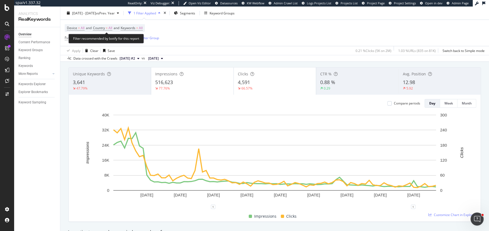
click at [138, 24] on span "Device = All and Country = All and Keywords = All" at bounding box center [105, 28] width 76 height 8
click at [135, 26] on span "Keywords" at bounding box center [128, 28] width 15 height 5
click at [139, 40] on div "button" at bounding box center [138, 40] width 7 height 3
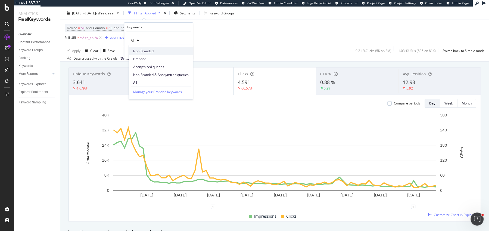
click at [140, 49] on span "Non-Branded" at bounding box center [160, 51] width 55 height 5
click at [174, 50] on div "button" at bounding box center [176, 51] width 7 height 3
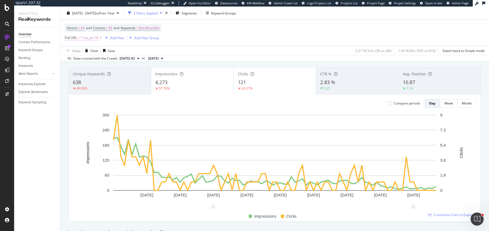
click at [88, 38] on span "^.*es_en.*$" at bounding box center [89, 38] width 18 height 8
click at [94, 59] on input "es_en" at bounding box center [95, 60] width 51 height 9
type input "es_es"
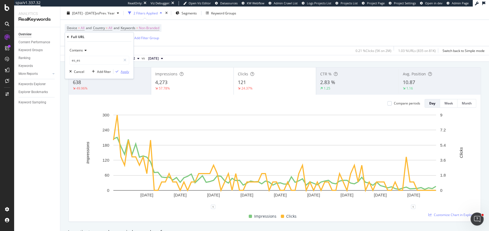
click at [125, 71] on div "Apply" at bounding box center [125, 71] width 8 height 5
